Goal: Information Seeking & Learning: Learn about a topic

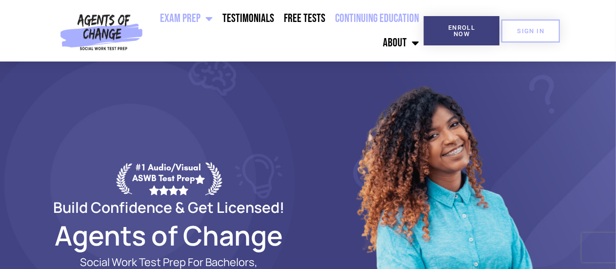
click at [358, 19] on link "Continuing Education" at bounding box center [377, 18] width 94 height 24
click at [205, 112] on div "#1 Audio/Visual ASWB Test Prep Build Confidence & Get Licensed! Agents of Chang…" at bounding box center [169, 244] width 278 height 366
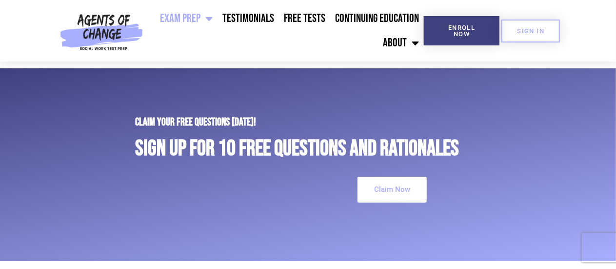
scroll to position [3729, 0]
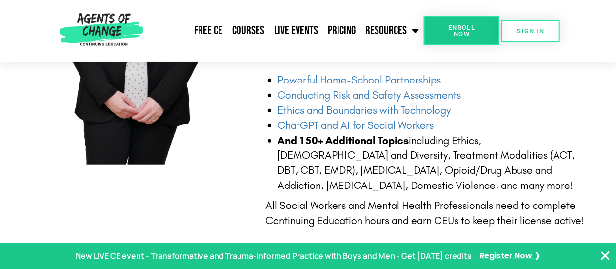
scroll to position [383, 0]
click at [252, 33] on link "Courses" at bounding box center [248, 31] width 42 height 24
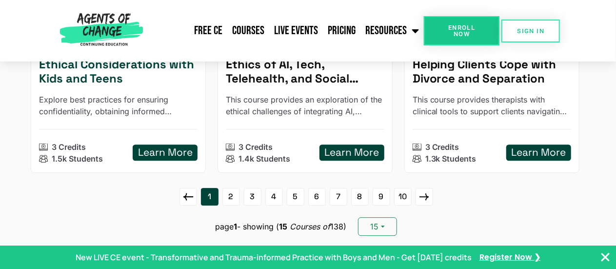
scroll to position [1355, 0]
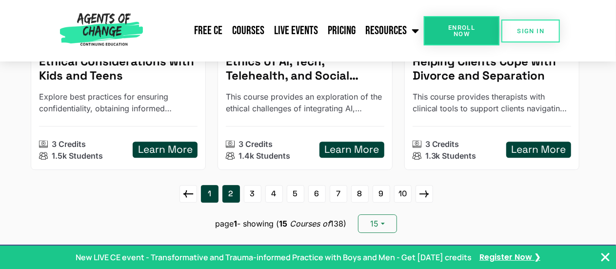
click at [237, 185] on link "2" at bounding box center [231, 194] width 18 height 18
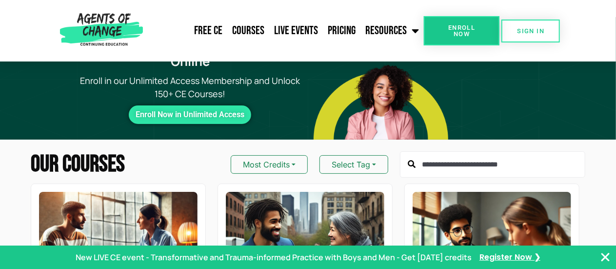
scroll to position [33, 0]
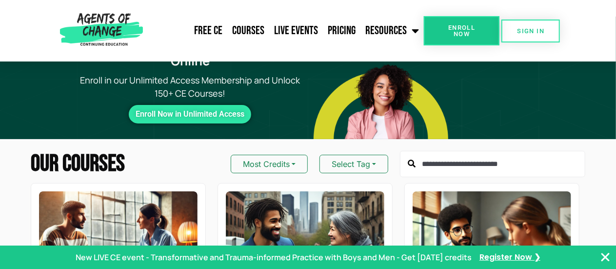
click at [426, 154] on input "text" at bounding box center [492, 164] width 185 height 26
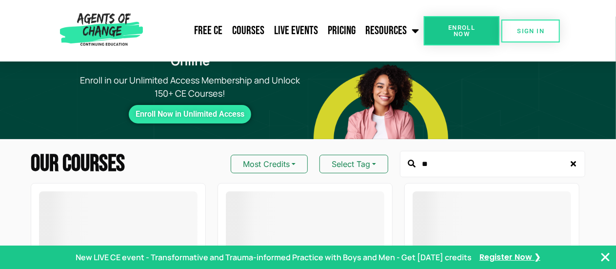
type input "*"
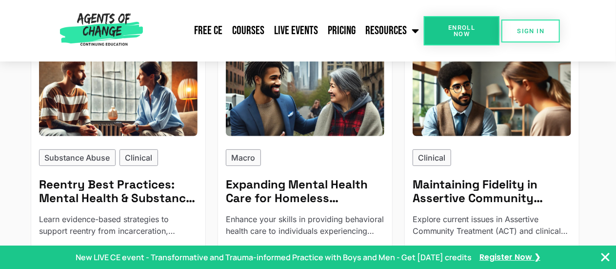
scroll to position [177, 0]
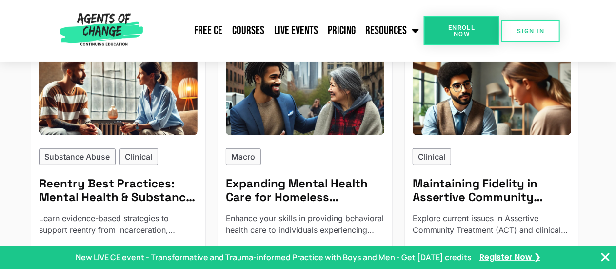
click at [309, 148] on div "Macro" at bounding box center [305, 156] width 158 height 17
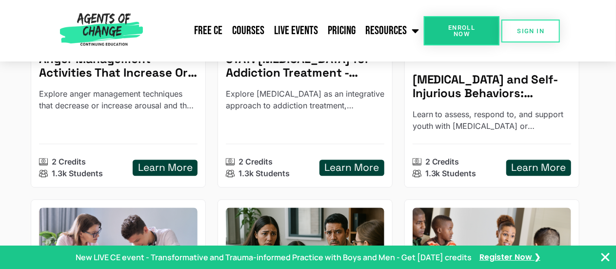
scroll to position [1093, 0]
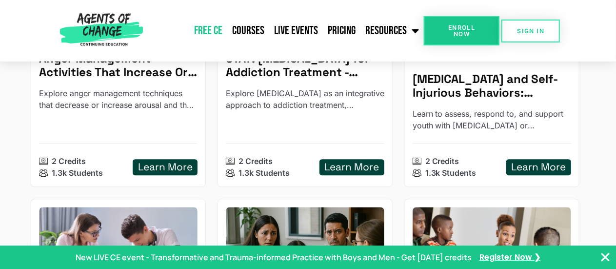
click at [212, 25] on link "Free CE" at bounding box center [208, 31] width 38 height 24
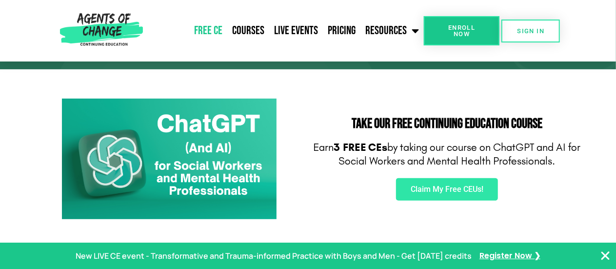
scroll to position [136, 0]
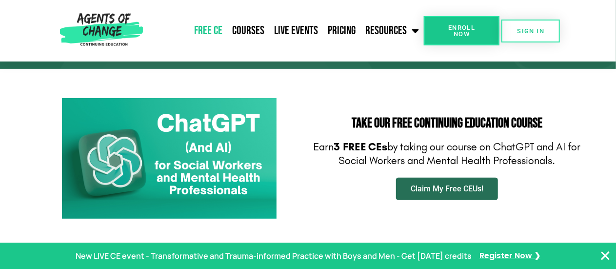
click at [403, 188] on link "Claim My Free CEUs!" at bounding box center [447, 188] width 102 height 22
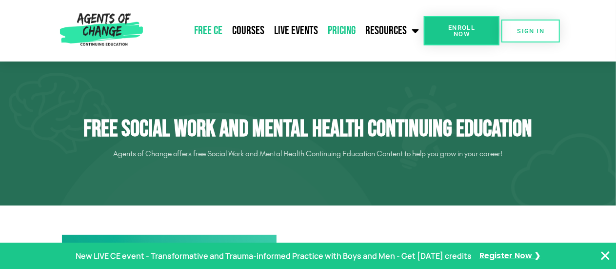
click at [329, 34] on link "Pricing" at bounding box center [342, 31] width 38 height 24
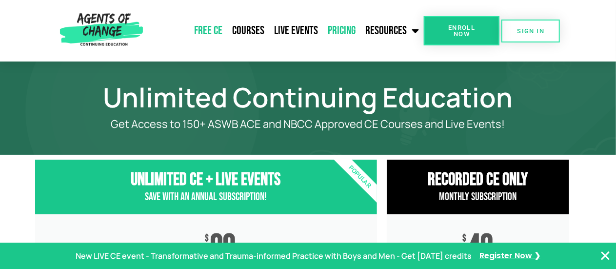
click at [216, 35] on link "Free CE" at bounding box center [208, 31] width 38 height 24
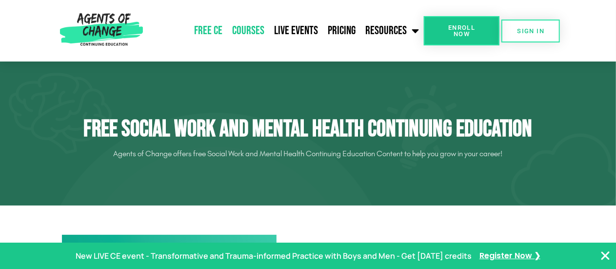
click at [252, 29] on link "Courses" at bounding box center [248, 31] width 42 height 24
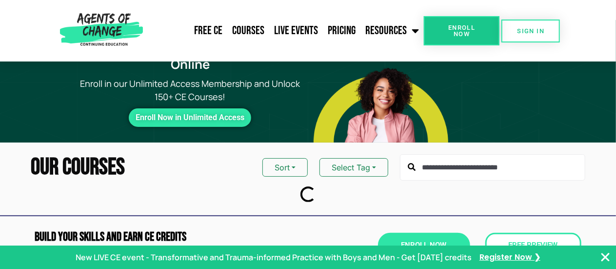
scroll to position [30, 0]
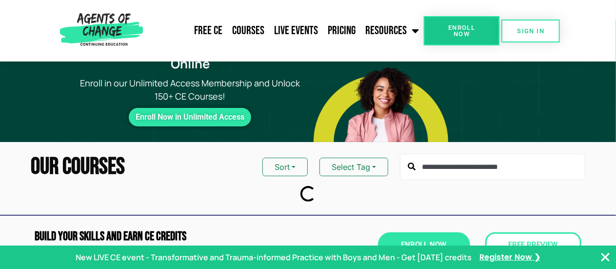
click at [425, 154] on input "text" at bounding box center [492, 167] width 185 height 26
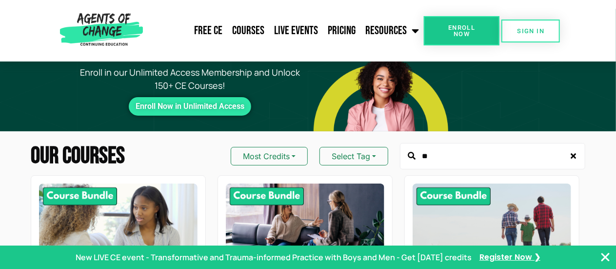
scroll to position [42, 0]
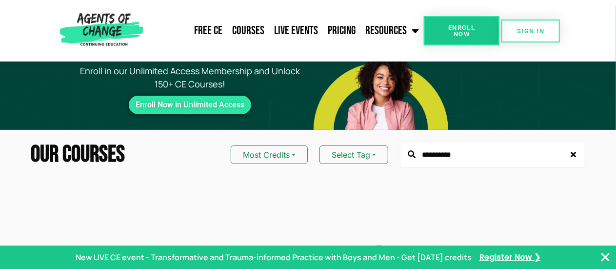
type input "**********"
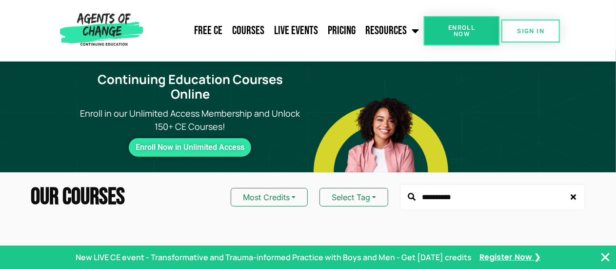
click at [472, 184] on input "**********" at bounding box center [492, 197] width 185 height 26
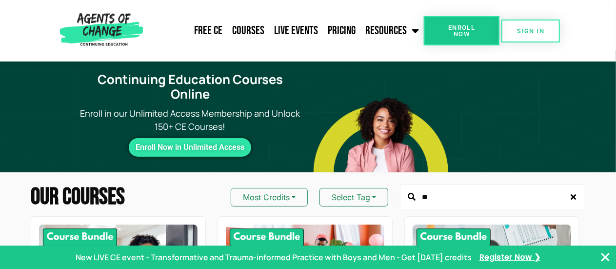
type input "*"
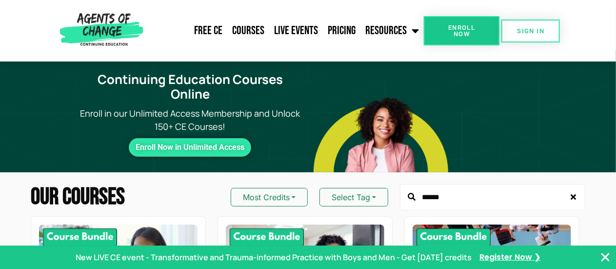
type input "******"
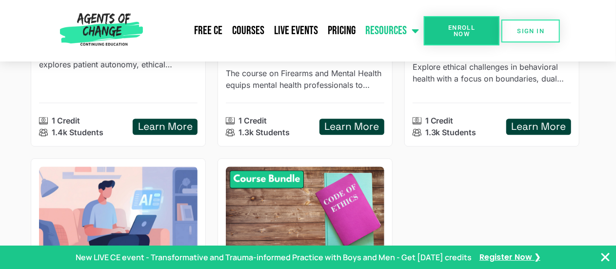
scroll to position [1147, 0]
